Goal: Information Seeking & Learning: Learn about a topic

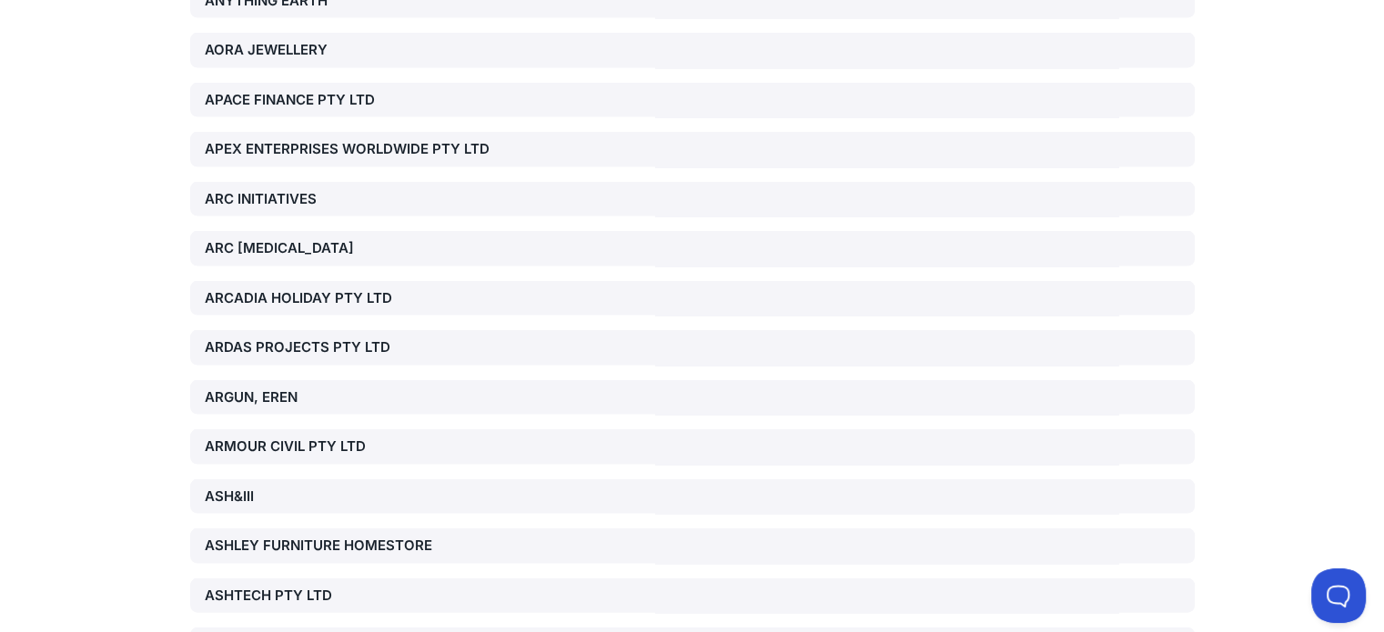
scroll to position [3730, 0]
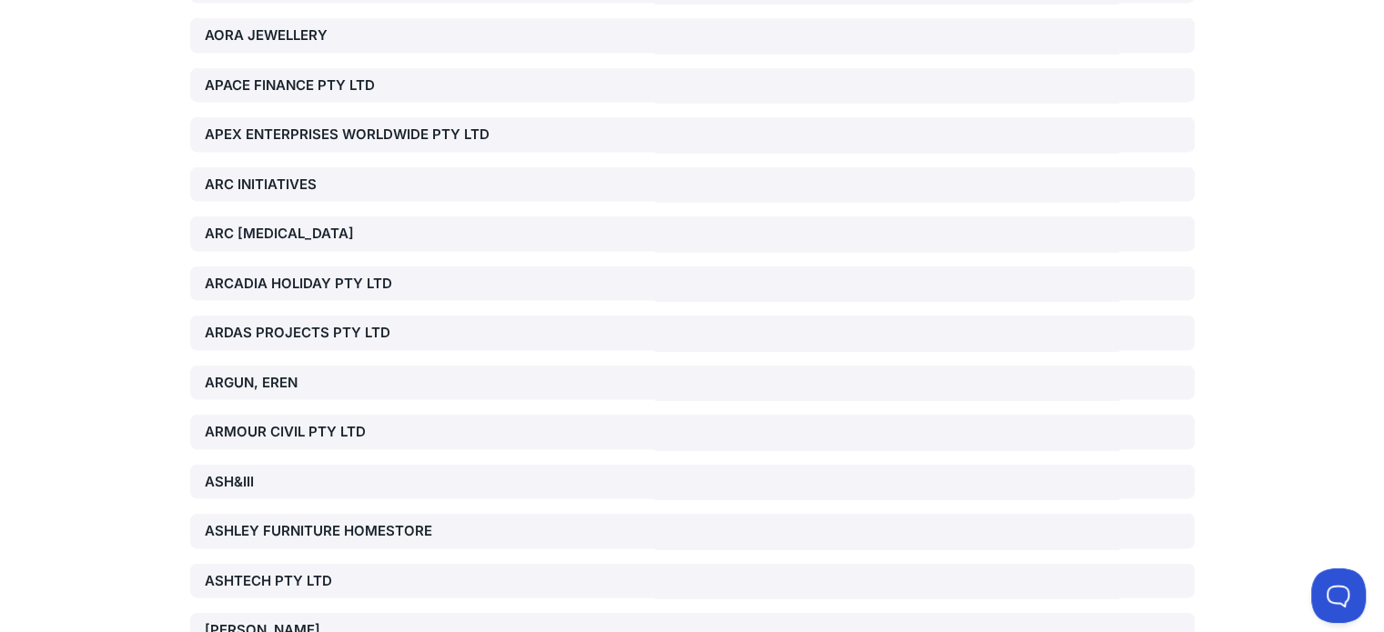
click at [251, 323] on div "ARDAS PROJECTS PTY LTD" at bounding box center [365, 333] width 320 height 21
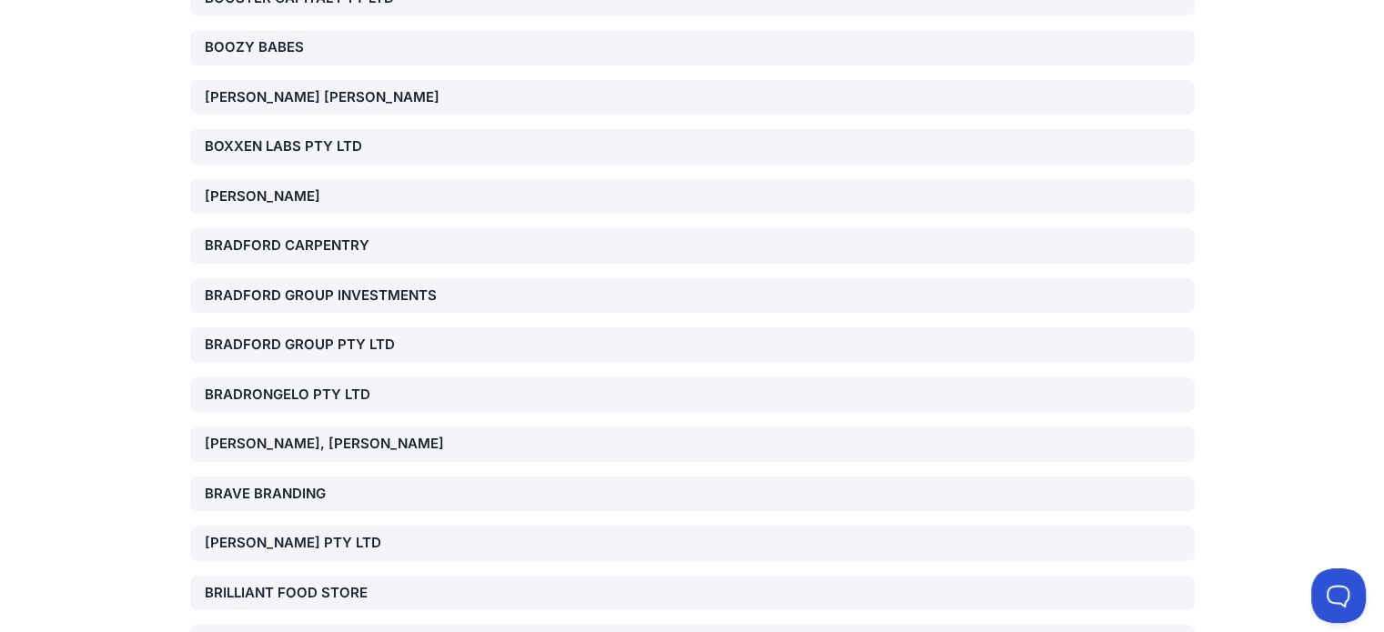
scroll to position [7538, 0]
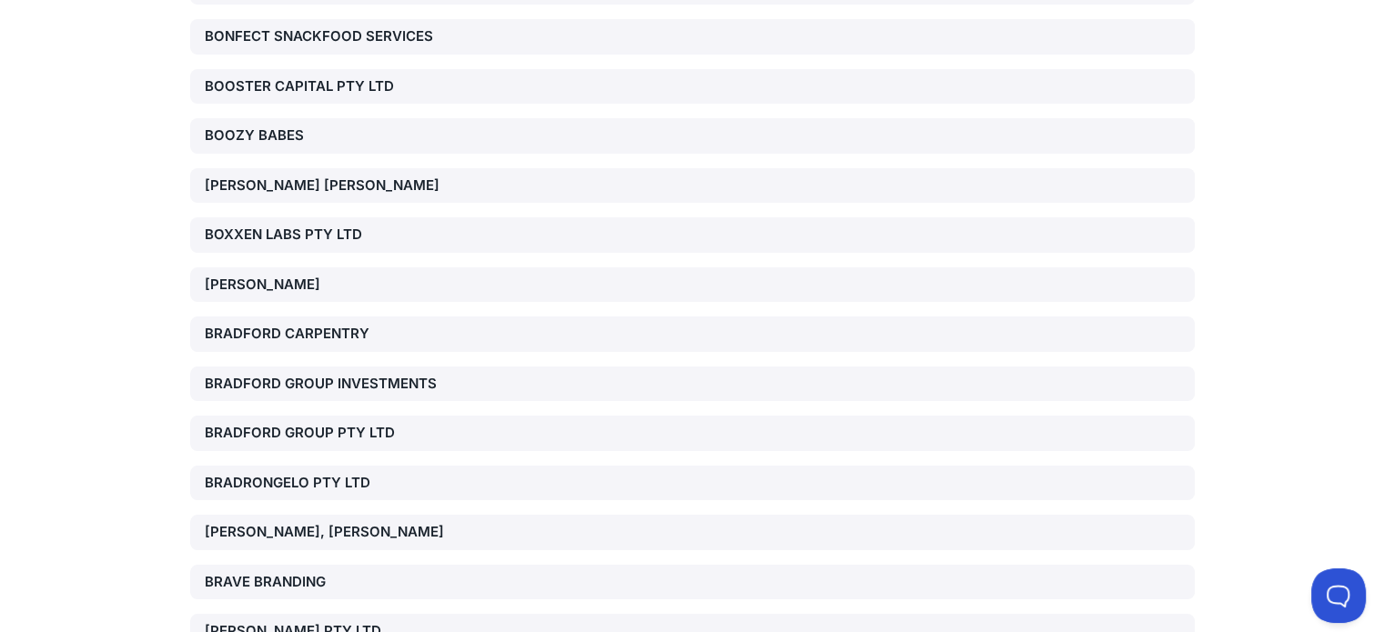
click at [324, 473] on div "BRADRONGELO PTY LTD" at bounding box center [365, 483] width 320 height 21
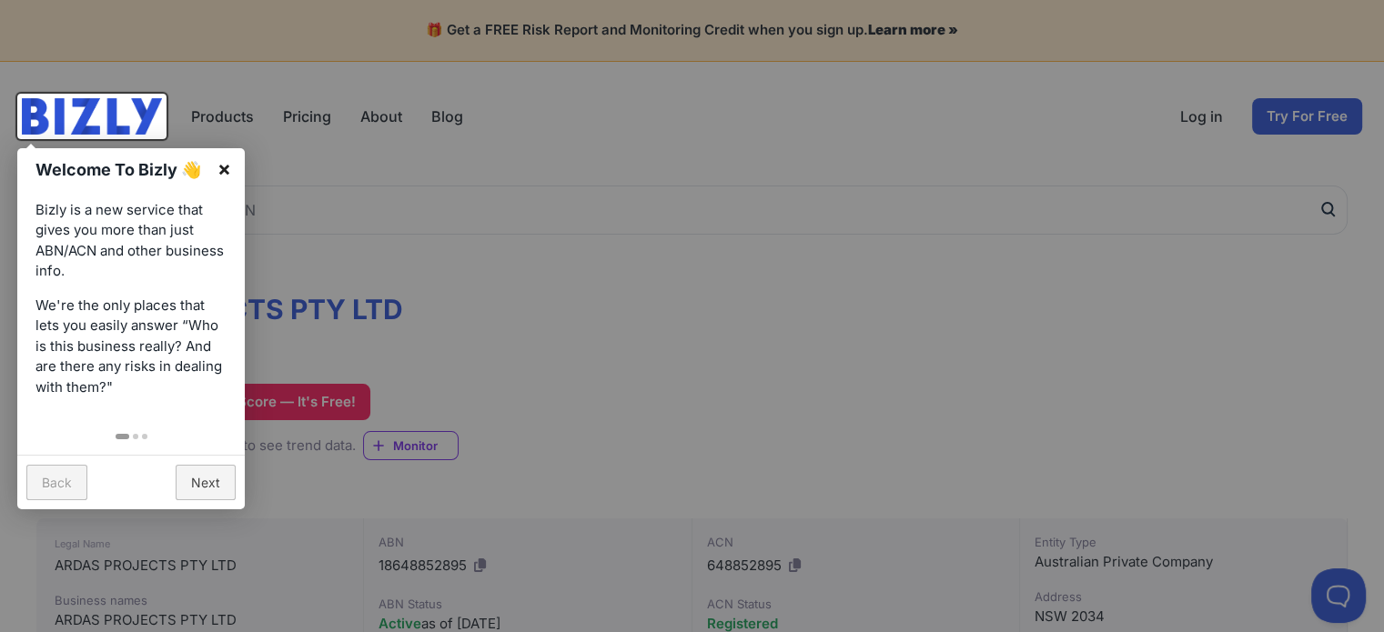
click at [224, 170] on link "×" at bounding box center [224, 168] width 41 height 41
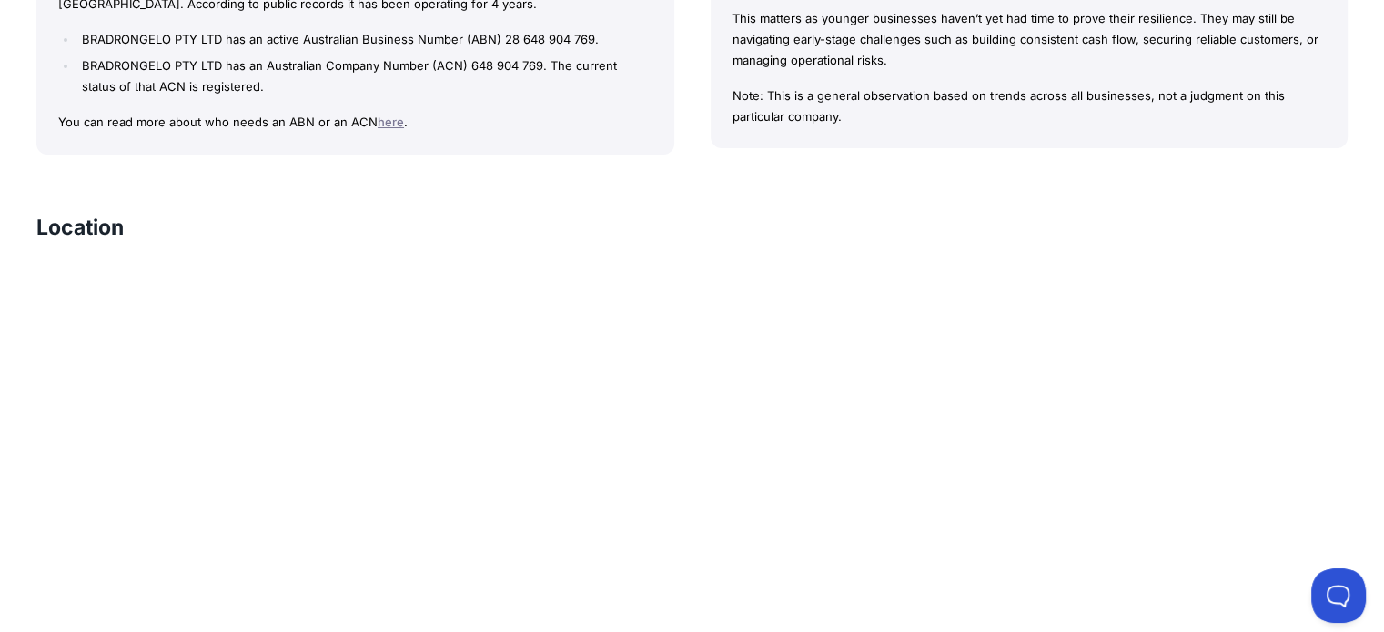
scroll to position [673, 0]
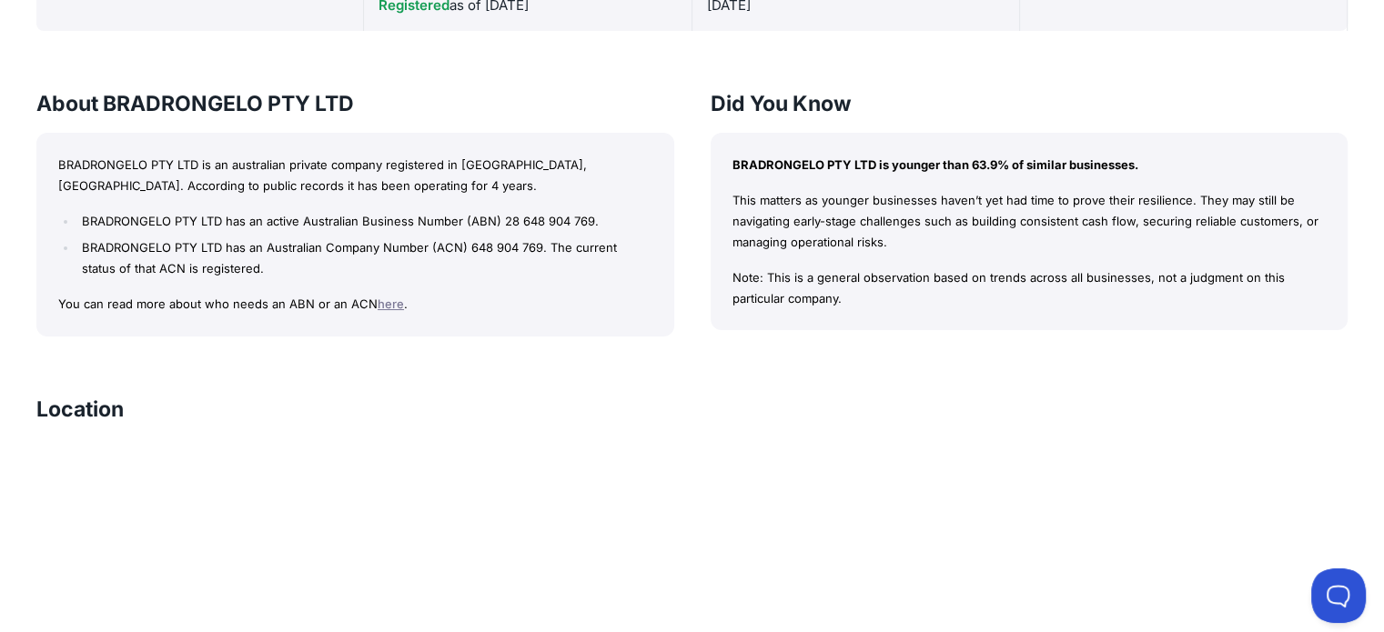
click at [381, 302] on link "here" at bounding box center [391, 304] width 26 height 15
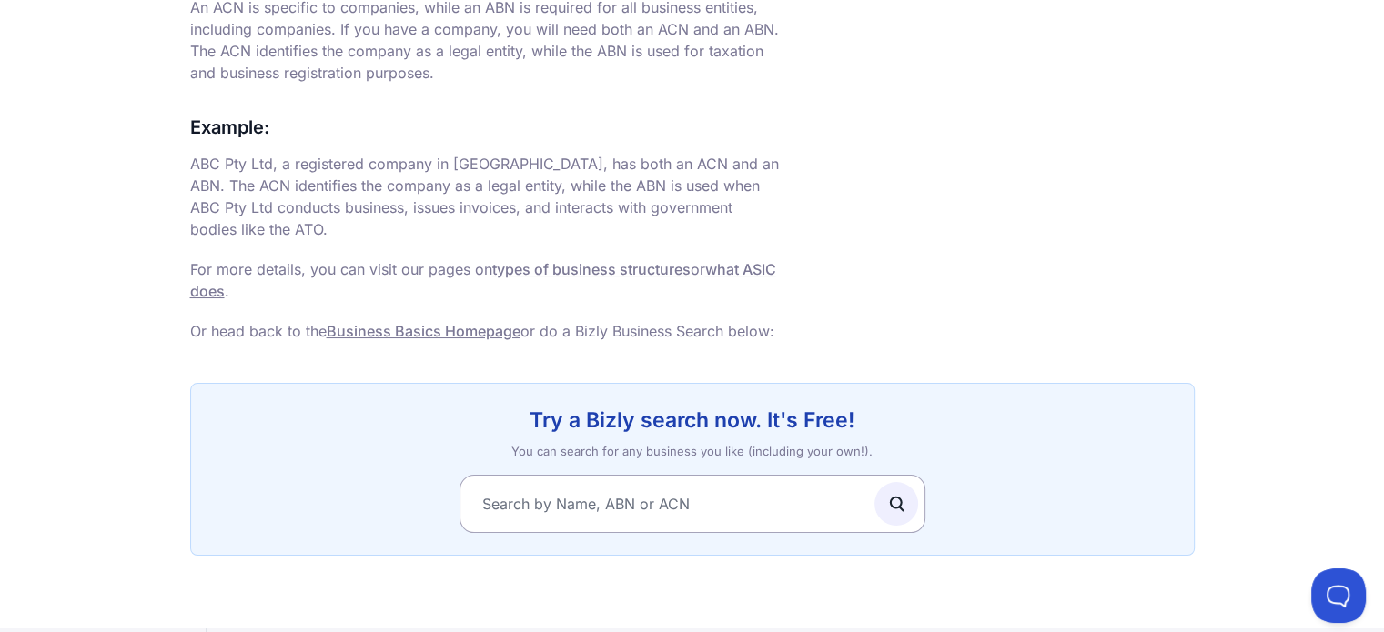
scroll to position [1183, 0]
